Goal: Check status: Check status

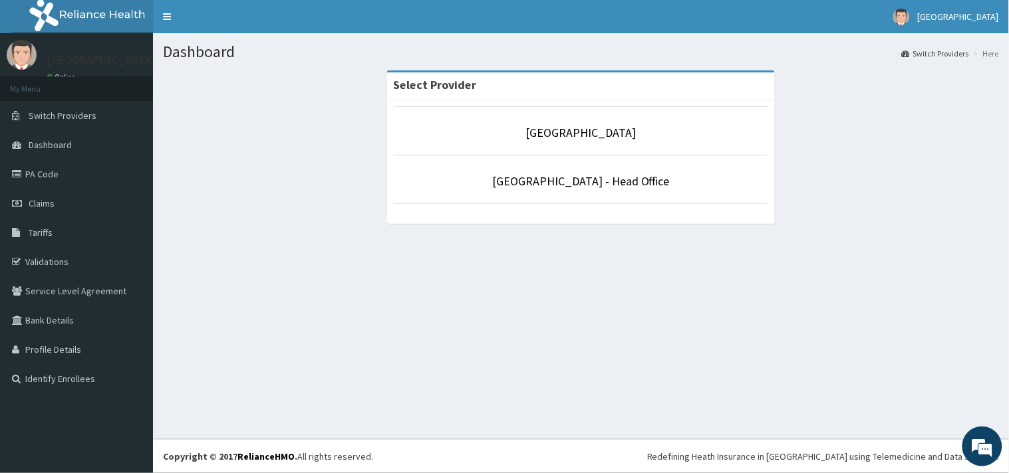
click at [582, 142] on p "[GEOGRAPHIC_DATA]" at bounding box center [581, 132] width 375 height 17
click at [587, 134] on link "[GEOGRAPHIC_DATA]" at bounding box center [581, 132] width 110 height 15
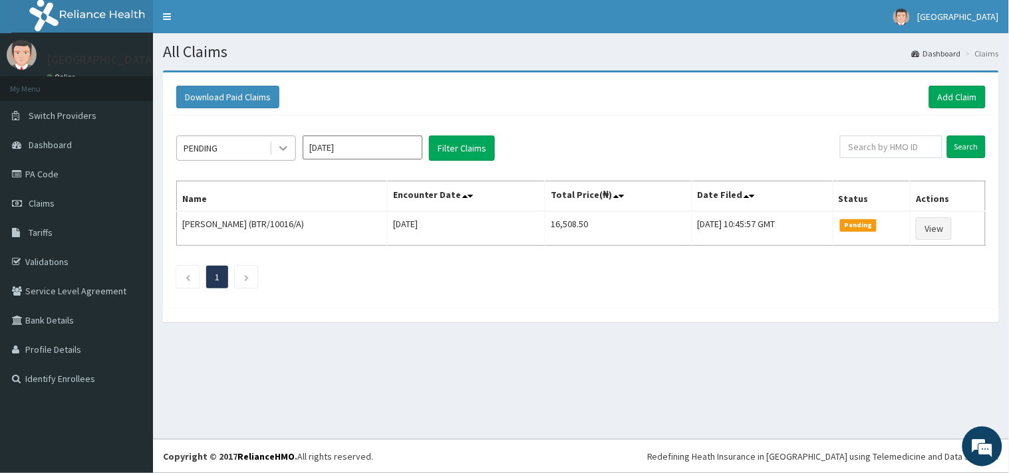
click at [278, 144] on icon at bounding box center [283, 148] width 13 height 13
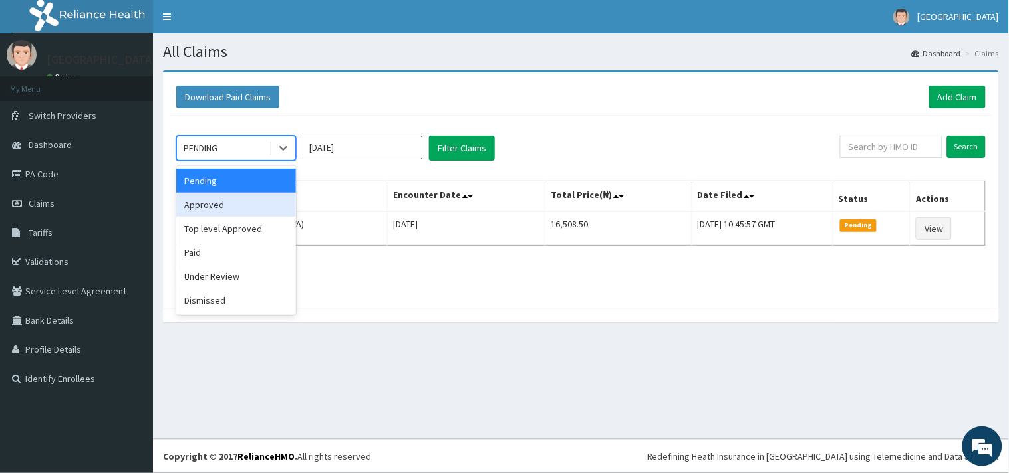
click at [213, 209] on div "Approved" at bounding box center [236, 205] width 120 height 24
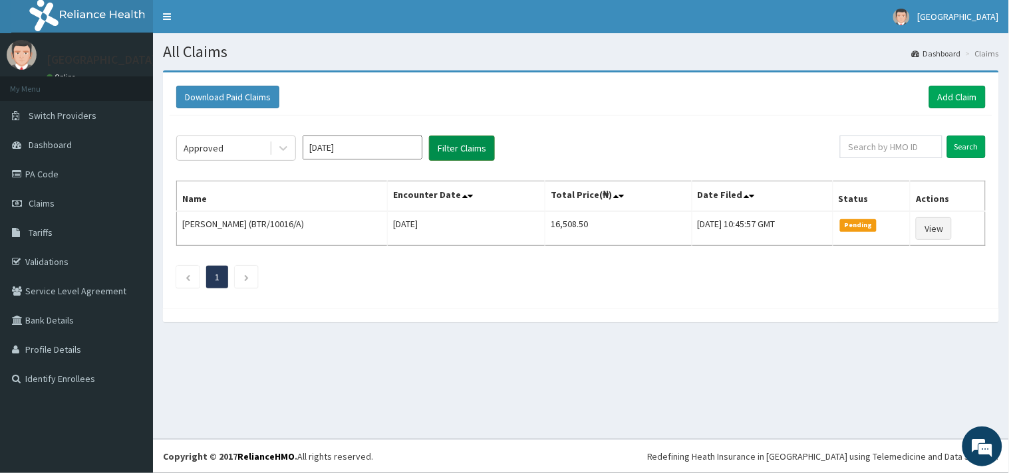
click at [467, 144] on button "Filter Claims" at bounding box center [462, 148] width 66 height 25
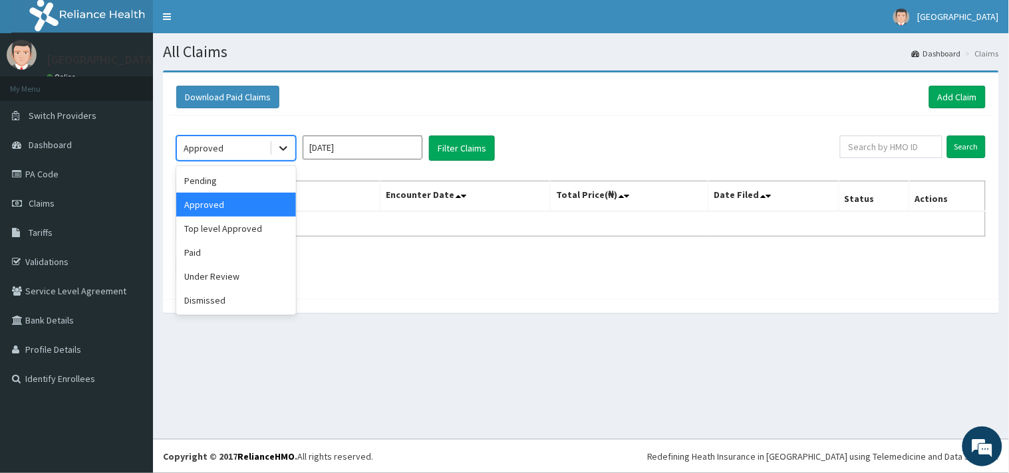
click at [281, 145] on icon at bounding box center [283, 148] width 13 height 13
click at [202, 249] on div "Paid" at bounding box center [236, 253] width 120 height 24
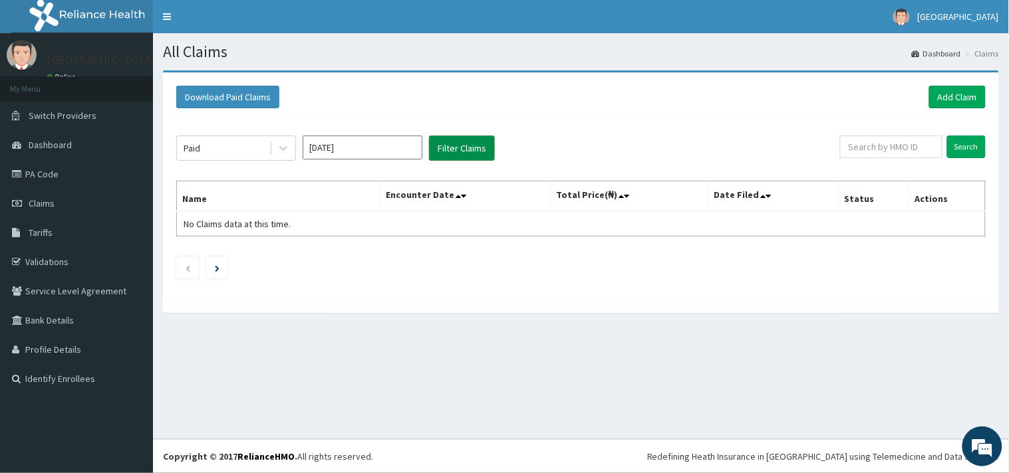
click at [459, 144] on button "Filter Claims" at bounding box center [462, 148] width 66 height 25
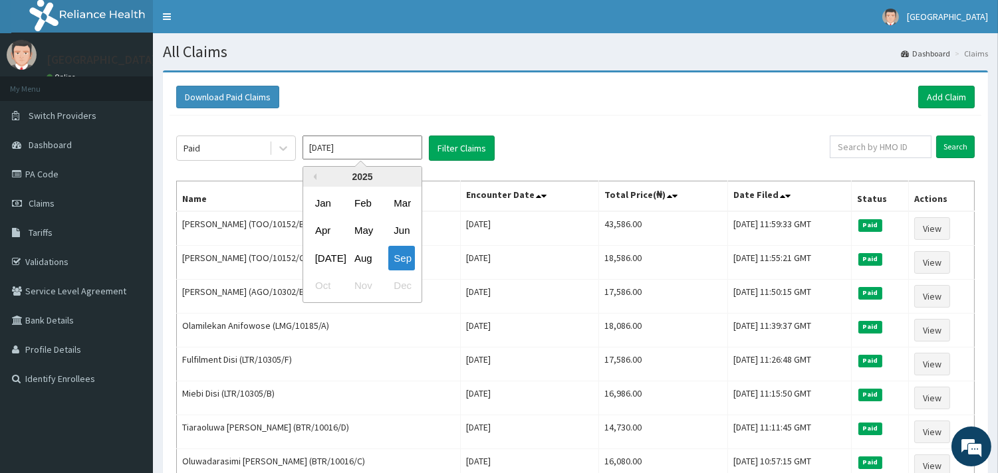
click at [380, 148] on input "[DATE]" at bounding box center [363, 148] width 120 height 24
click at [368, 262] on div "Aug" at bounding box center [362, 258] width 27 height 25
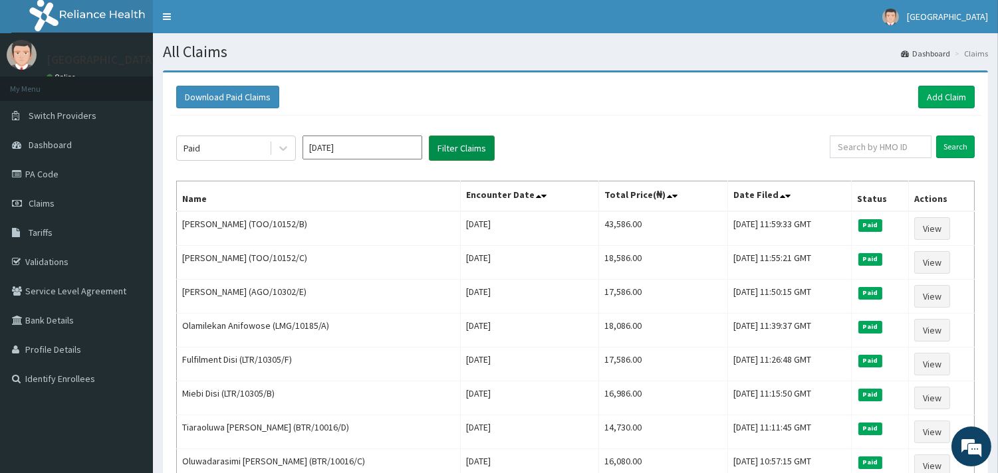
click at [463, 150] on button "Filter Claims" at bounding box center [462, 148] width 66 height 25
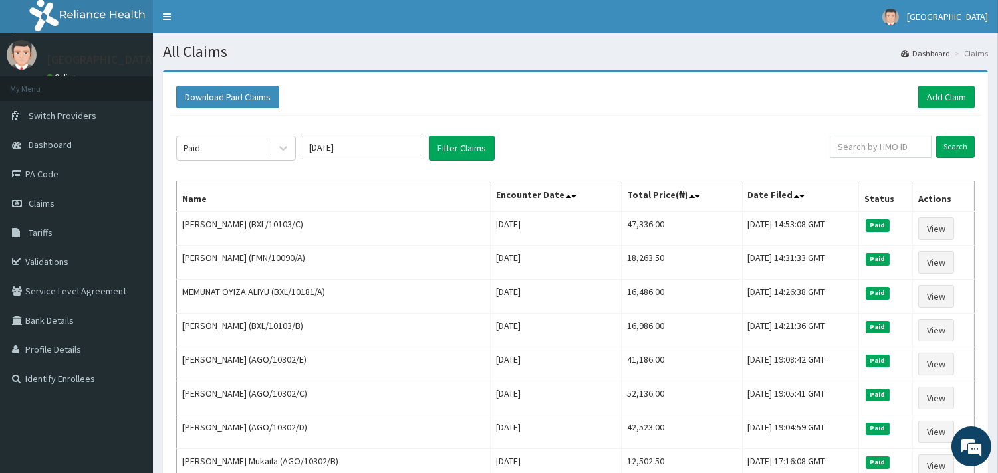
click at [296, 144] on div "Paid [DATE] Filter Claims" at bounding box center [503, 148] width 654 height 25
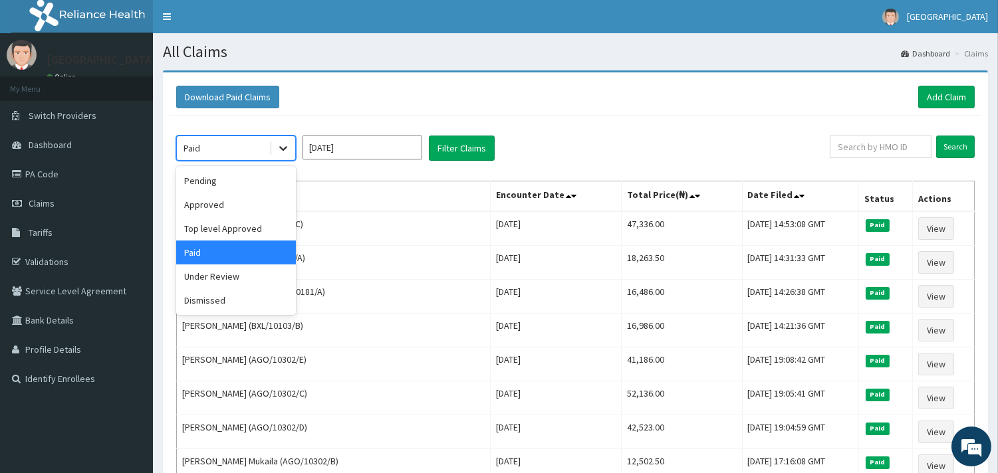
click at [283, 148] on icon at bounding box center [283, 148] width 13 height 13
click at [211, 171] on div "Pending" at bounding box center [236, 181] width 120 height 24
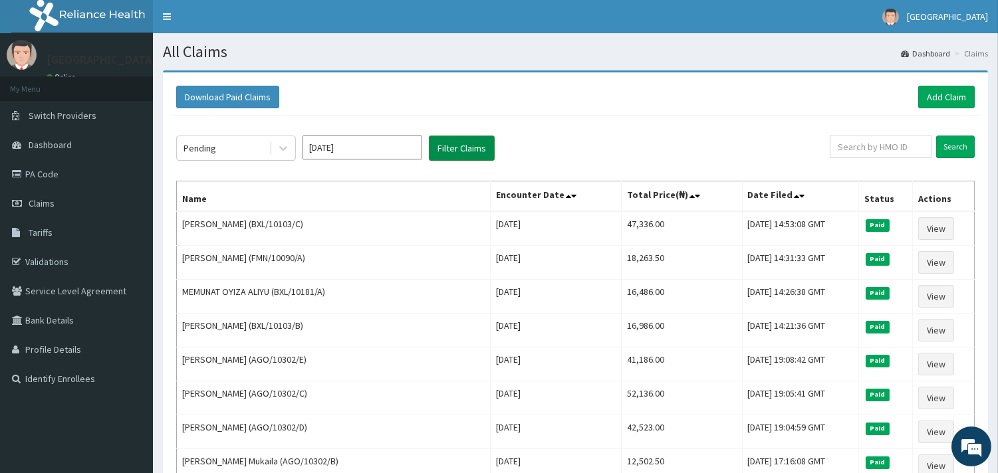
click at [461, 150] on button "Filter Claims" at bounding box center [462, 148] width 66 height 25
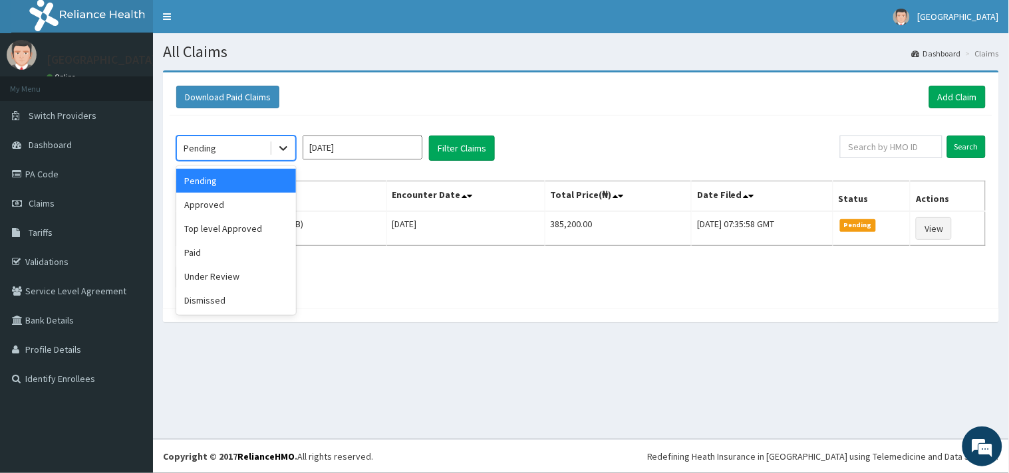
click at [285, 146] on icon at bounding box center [283, 148] width 13 height 13
click at [191, 253] on div "Paid" at bounding box center [236, 253] width 120 height 24
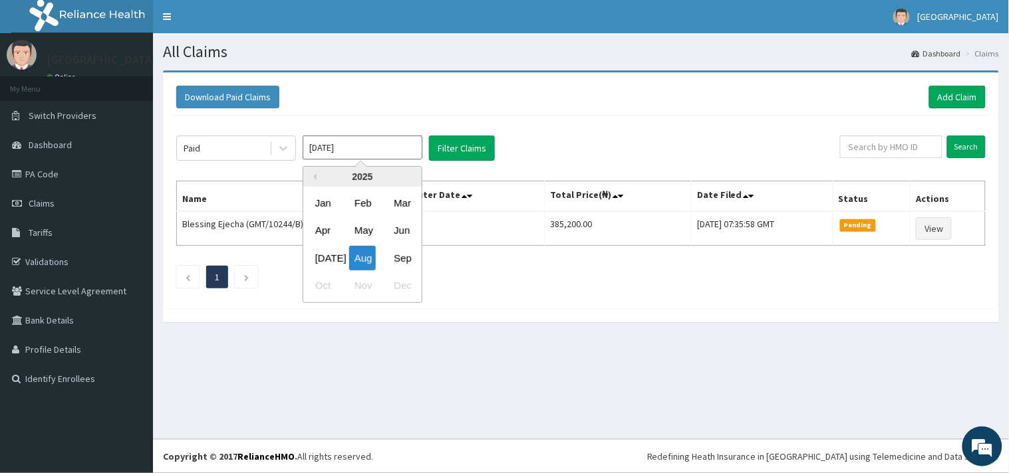
click at [398, 147] on input "[DATE]" at bounding box center [363, 148] width 120 height 24
click at [400, 255] on div "Sep" at bounding box center [401, 258] width 27 height 25
type input "[DATE]"
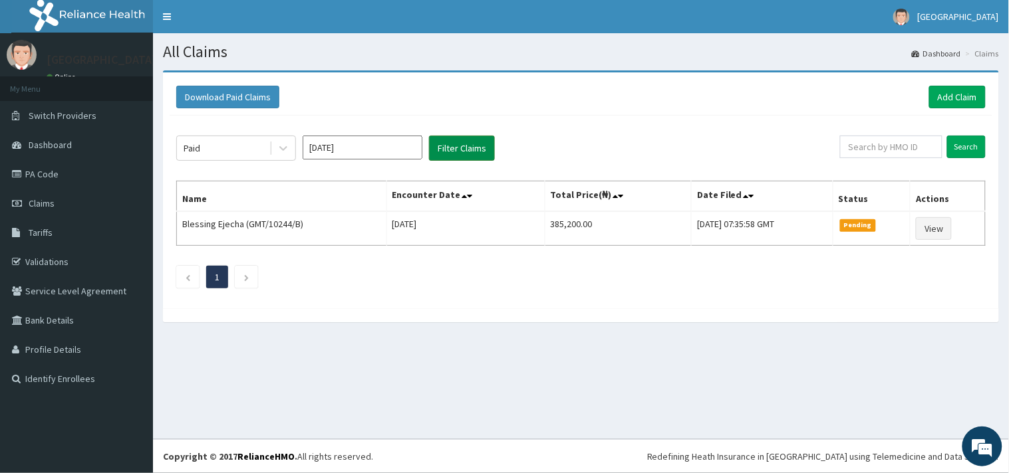
click at [487, 151] on button "Filter Claims" at bounding box center [462, 148] width 66 height 25
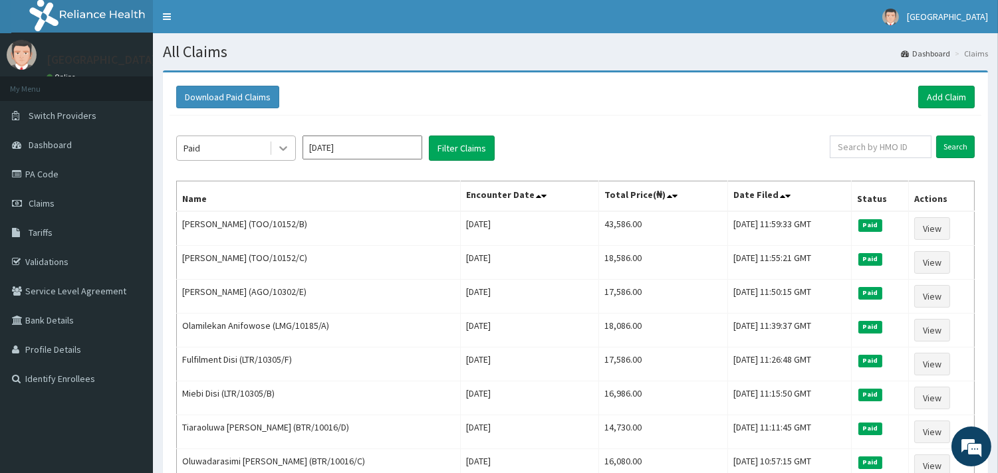
click at [287, 154] on icon at bounding box center [283, 148] width 13 height 13
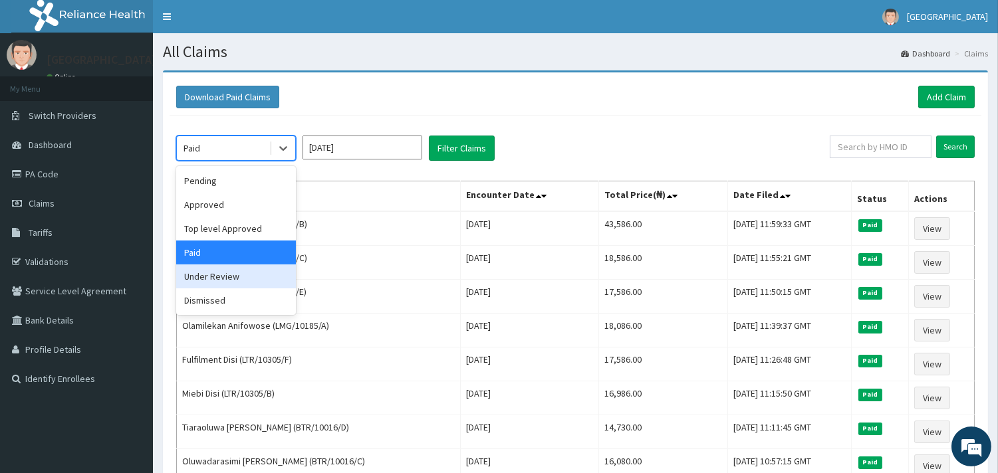
click at [224, 277] on div "Under Review" at bounding box center [236, 277] width 120 height 24
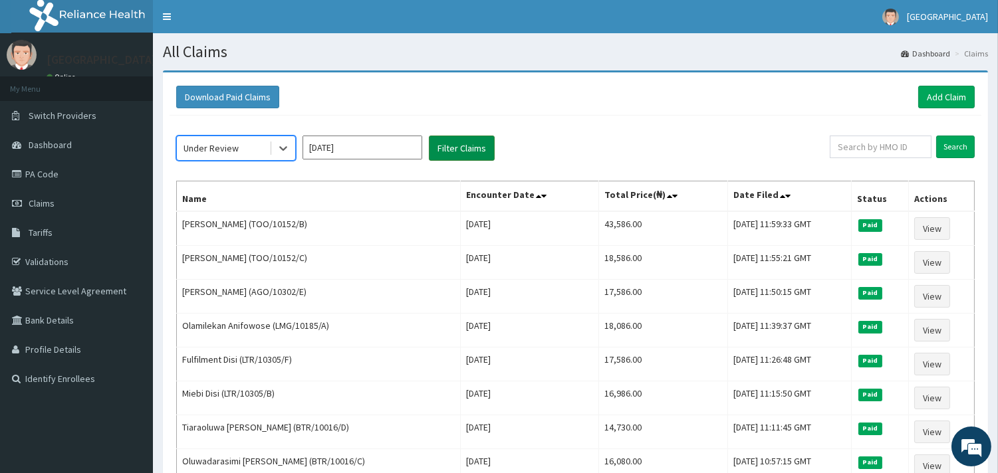
click at [463, 140] on button "Filter Claims" at bounding box center [462, 148] width 66 height 25
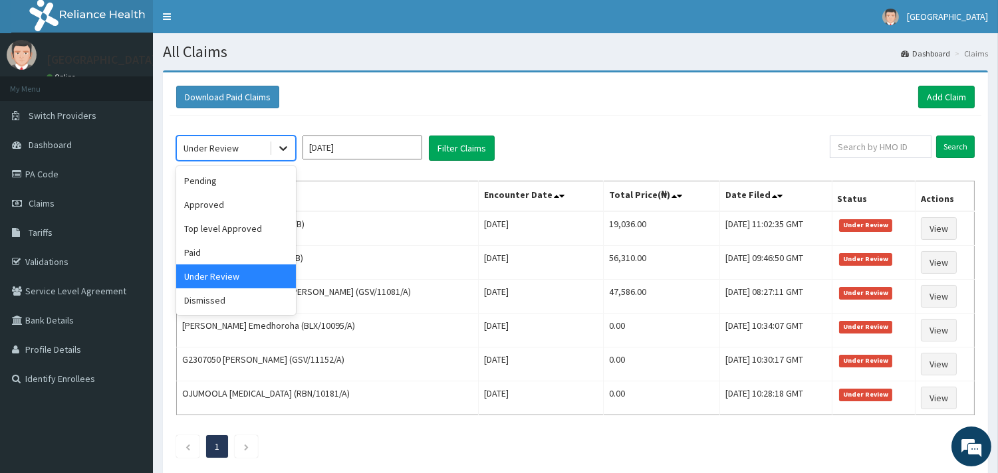
click at [283, 148] on icon at bounding box center [283, 148] width 13 height 13
click at [230, 305] on div "Dismissed" at bounding box center [236, 301] width 120 height 24
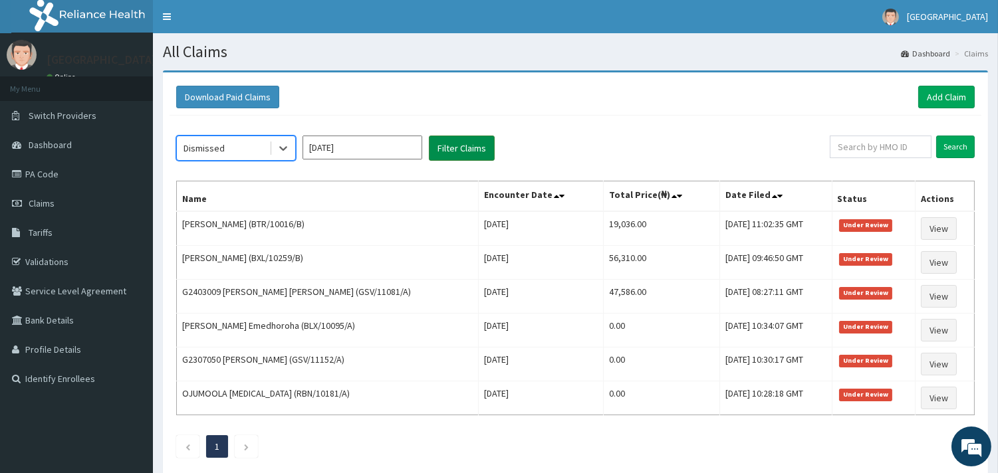
click at [455, 150] on button "Filter Claims" at bounding box center [462, 148] width 66 height 25
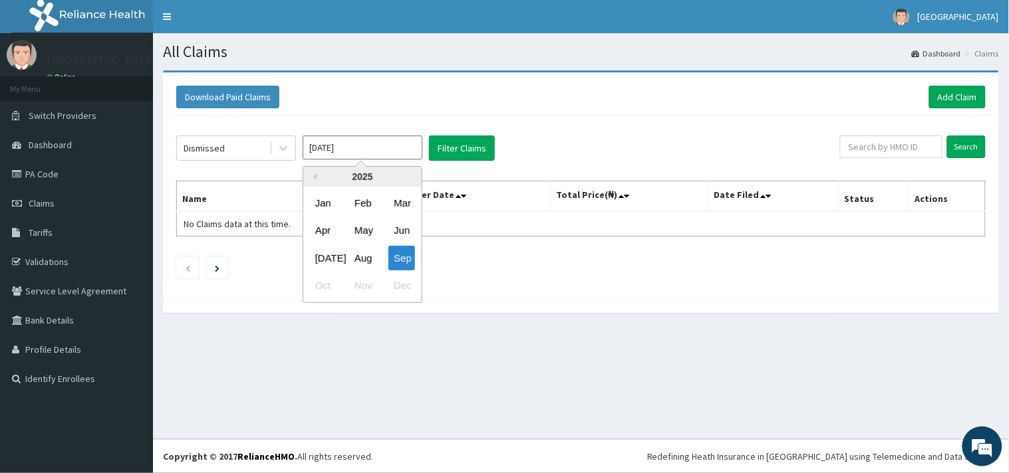
click at [401, 151] on input "[DATE]" at bounding box center [363, 148] width 120 height 24
click at [368, 258] on div "Aug" at bounding box center [362, 258] width 27 height 25
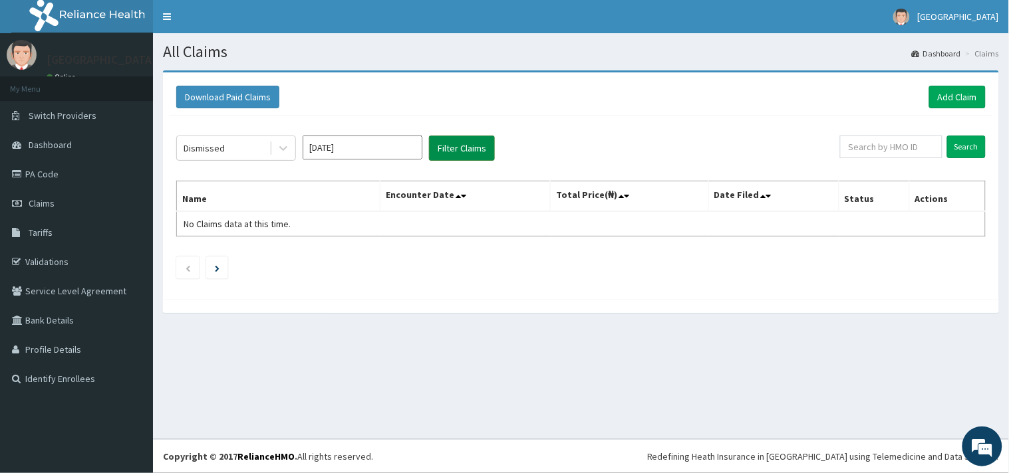
click at [449, 142] on button "Filter Claims" at bounding box center [462, 148] width 66 height 25
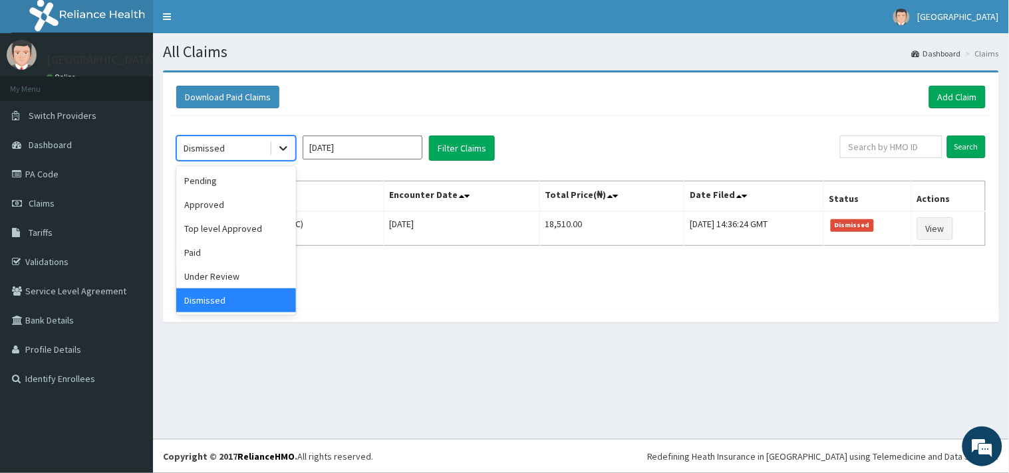
click at [281, 148] on icon at bounding box center [283, 149] width 8 height 5
click at [239, 228] on div "Top level Approved" at bounding box center [236, 229] width 120 height 24
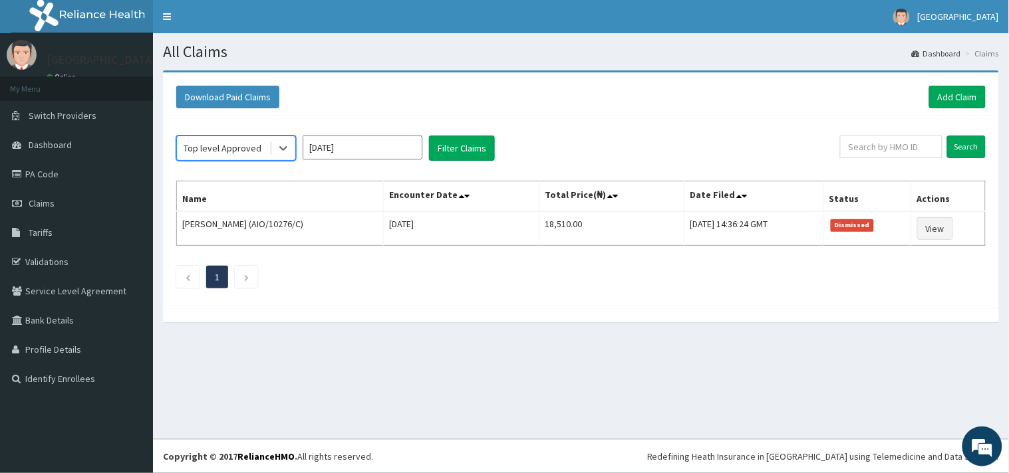
click at [378, 145] on input "[DATE]" at bounding box center [363, 148] width 120 height 24
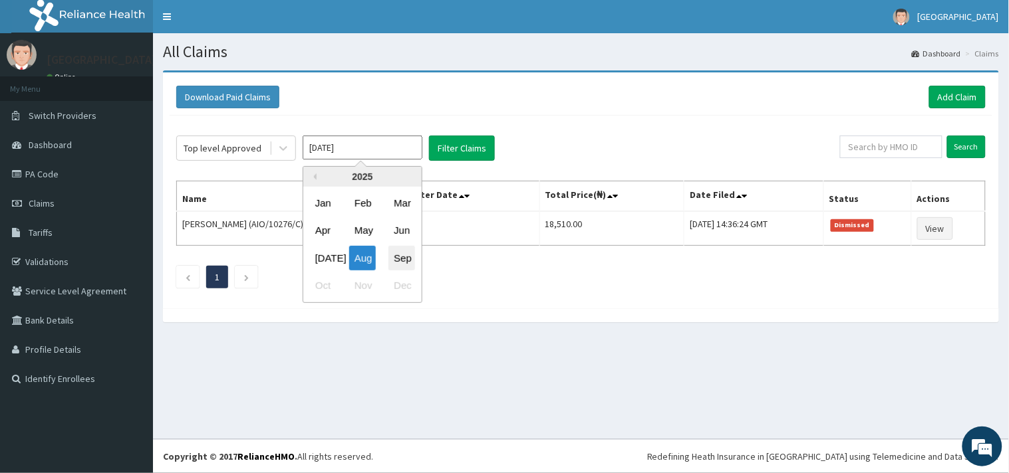
click at [406, 255] on div "Sep" at bounding box center [401, 258] width 27 height 25
type input "[DATE]"
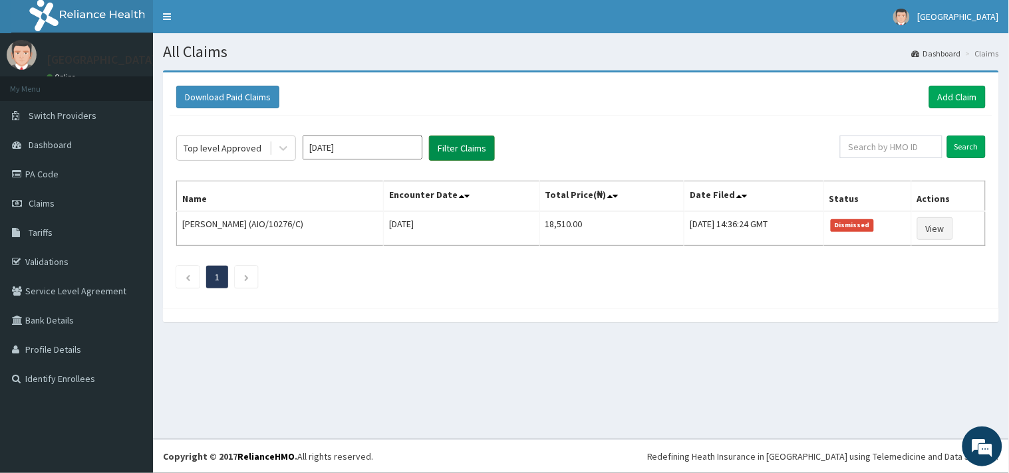
click at [490, 141] on button "Filter Claims" at bounding box center [462, 148] width 66 height 25
